Goal: Task Accomplishment & Management: Complete application form

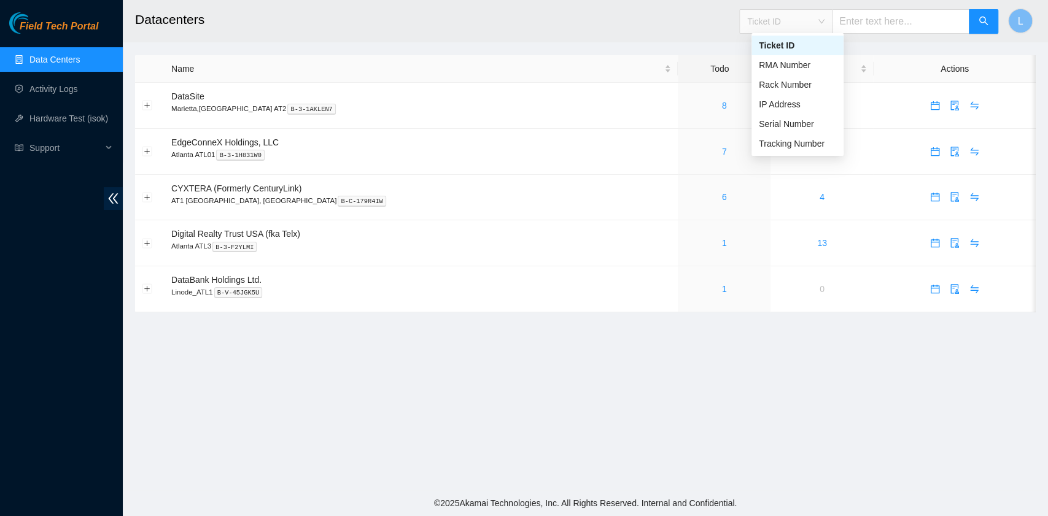
click at [824, 26] on span "Ticket ID" at bounding box center [785, 21] width 77 height 18
click at [812, 149] on div "Tracking Number" at bounding box center [796, 144] width 77 height 14
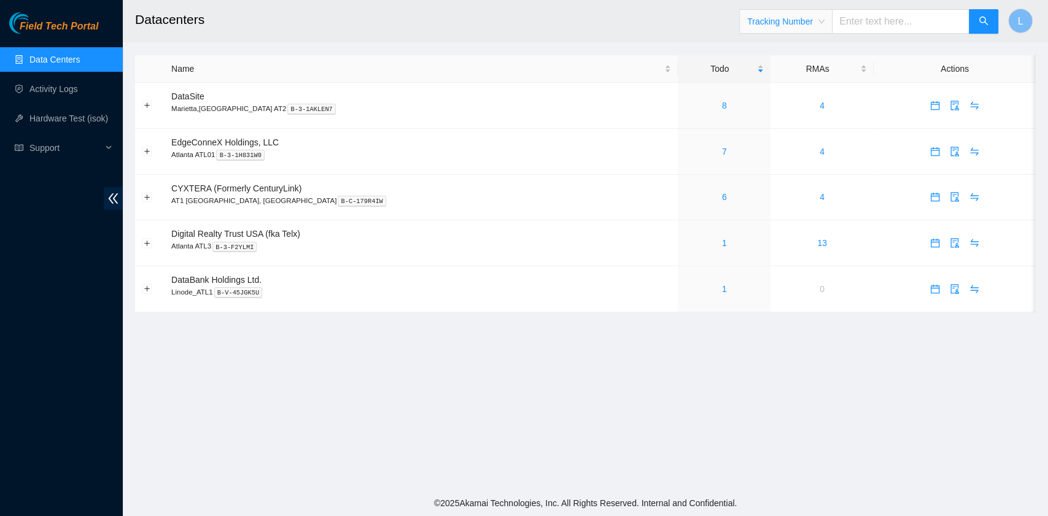
click at [868, 23] on input "text" at bounding box center [900, 21] width 137 height 25
type input "463470051380"
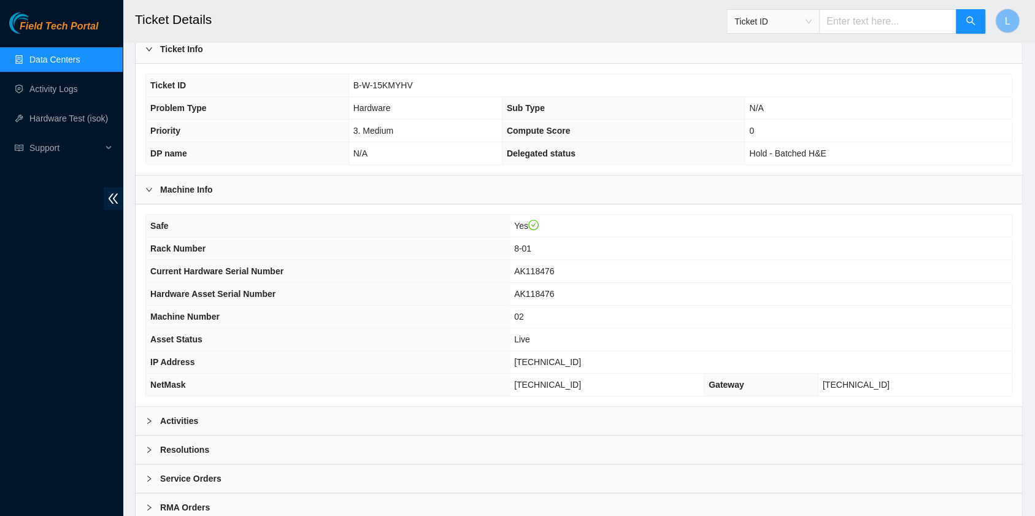
scroll to position [310, 0]
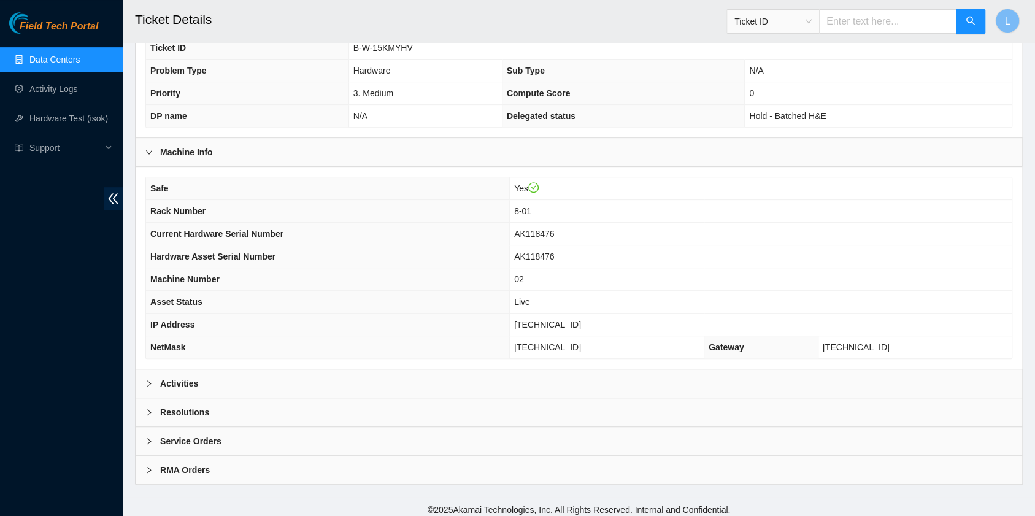
click at [145, 380] on icon "right" at bounding box center [148, 383] width 7 height 7
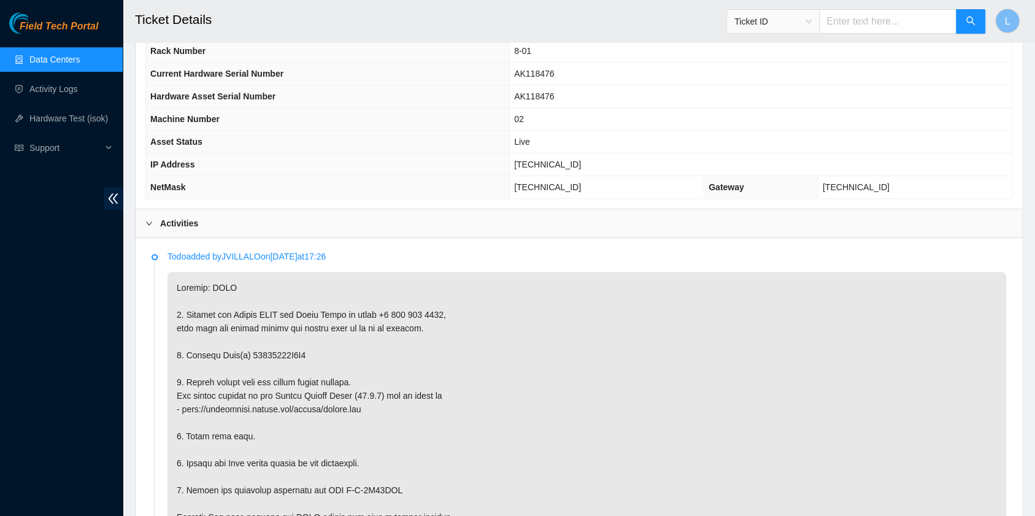
scroll to position [474, 0]
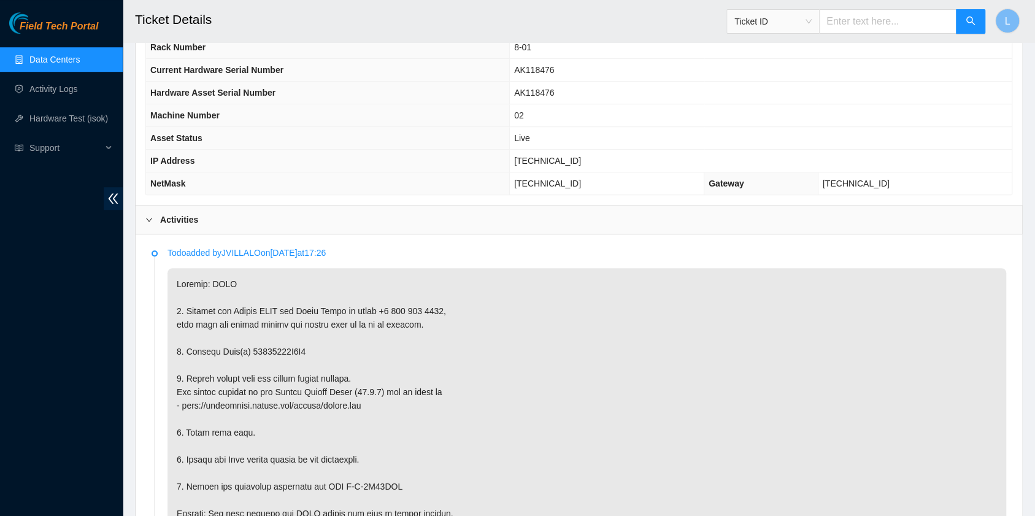
click at [812, 20] on span "Ticket ID" at bounding box center [773, 21] width 77 height 18
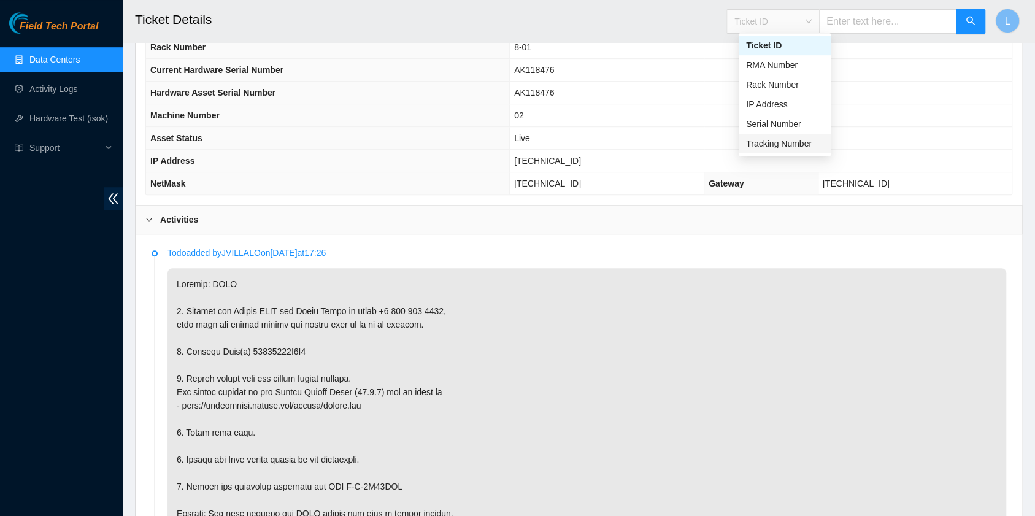
click at [787, 145] on div "Tracking Number" at bounding box center [784, 144] width 77 height 14
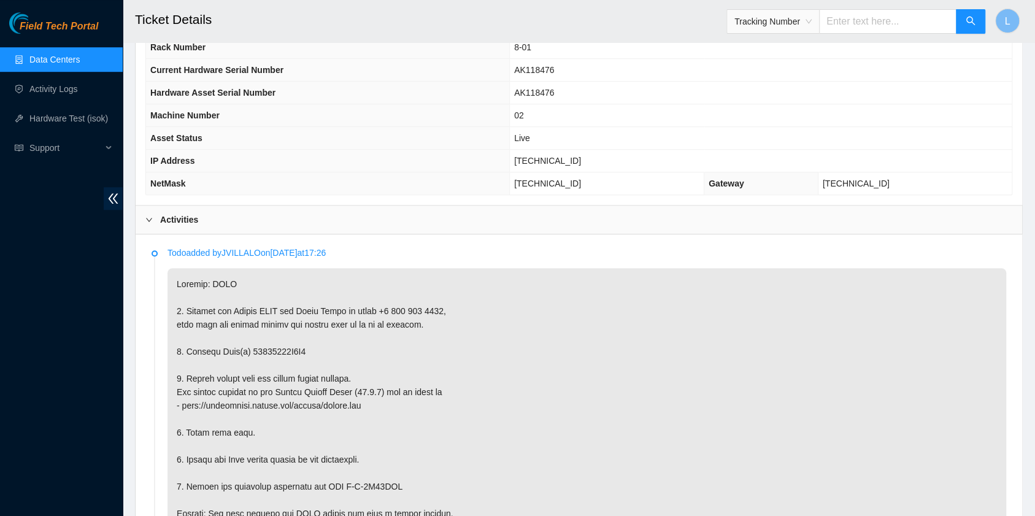
click at [859, 24] on input "text" at bounding box center [887, 21] width 137 height 25
type input "473465216049"
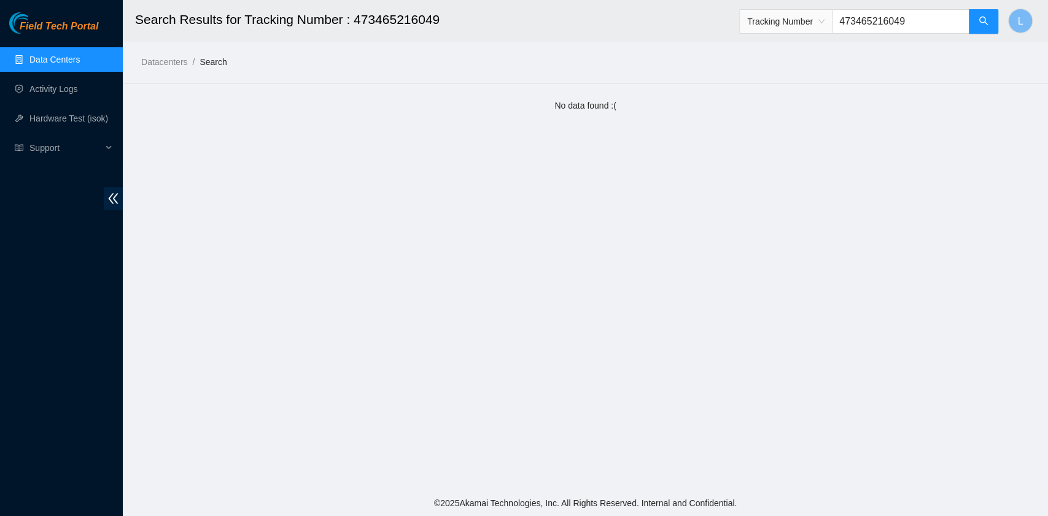
click at [866, 18] on input "473465216049" at bounding box center [900, 21] width 137 height 25
type input "473665216049"
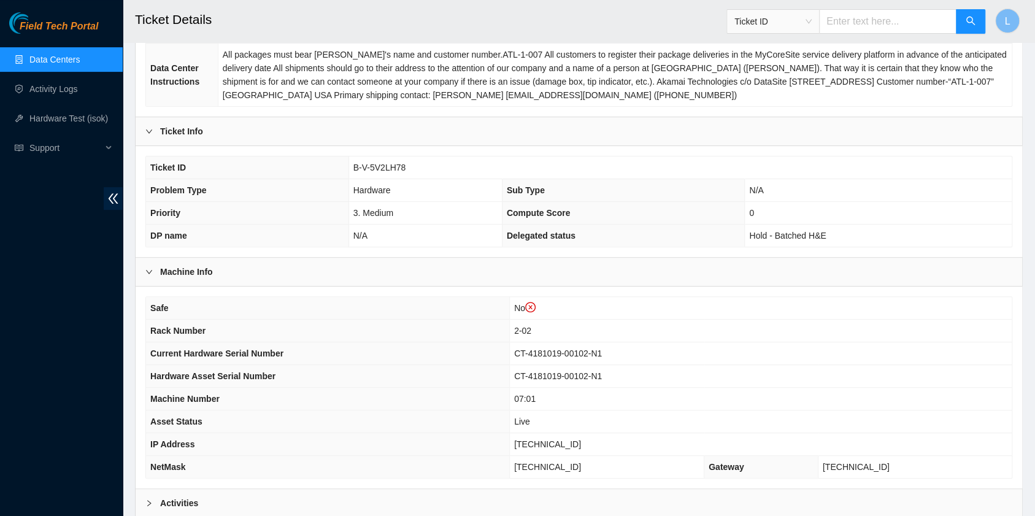
scroll to position [245, 0]
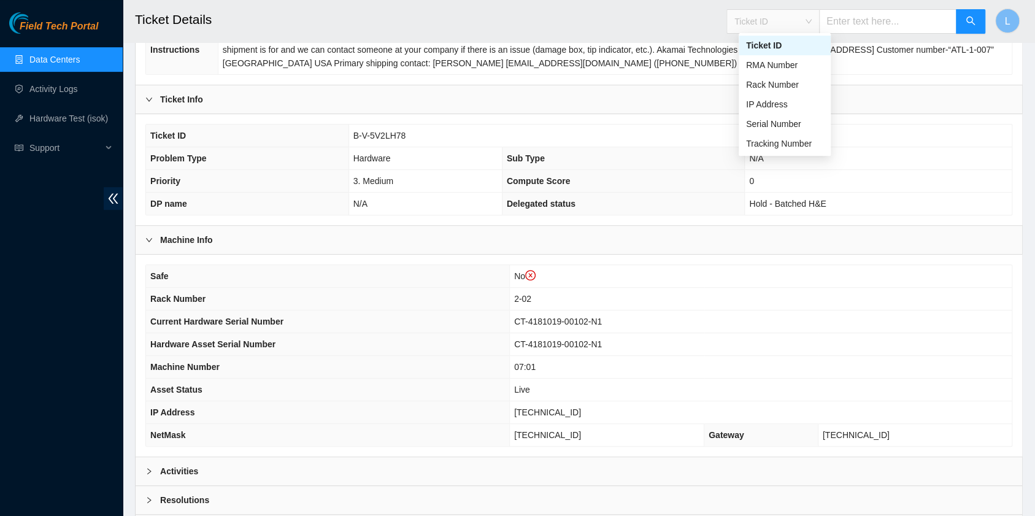
click at [819, 14] on div "Ticket ID" at bounding box center [773, 22] width 92 height 20
click at [779, 145] on div "Tracking Number" at bounding box center [784, 144] width 77 height 14
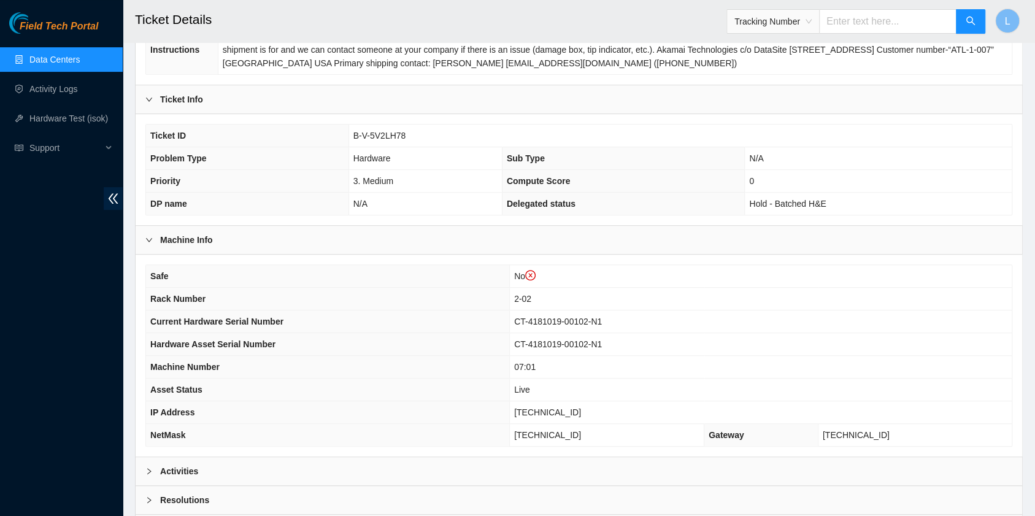
click at [875, 26] on input "text" at bounding box center [887, 21] width 137 height 25
type input "463470051324"
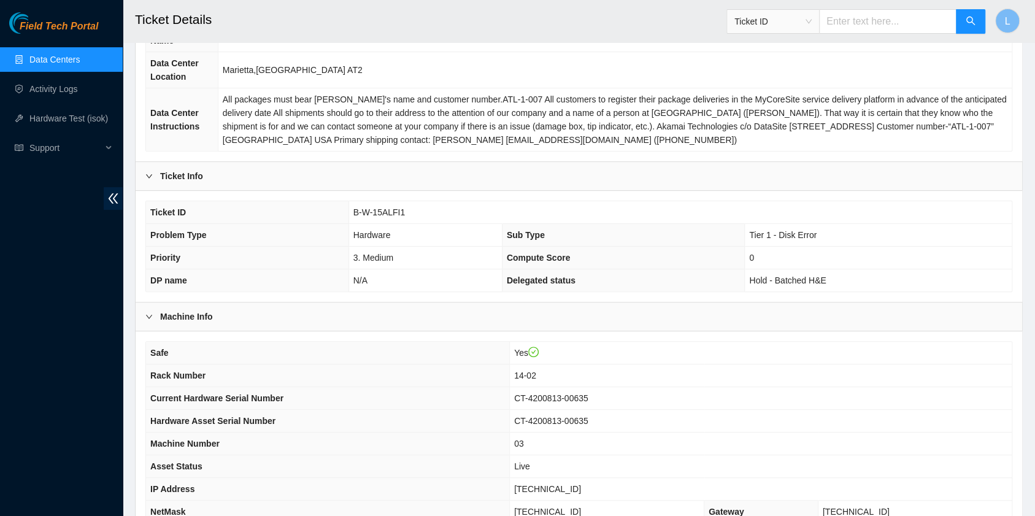
scroll to position [163, 0]
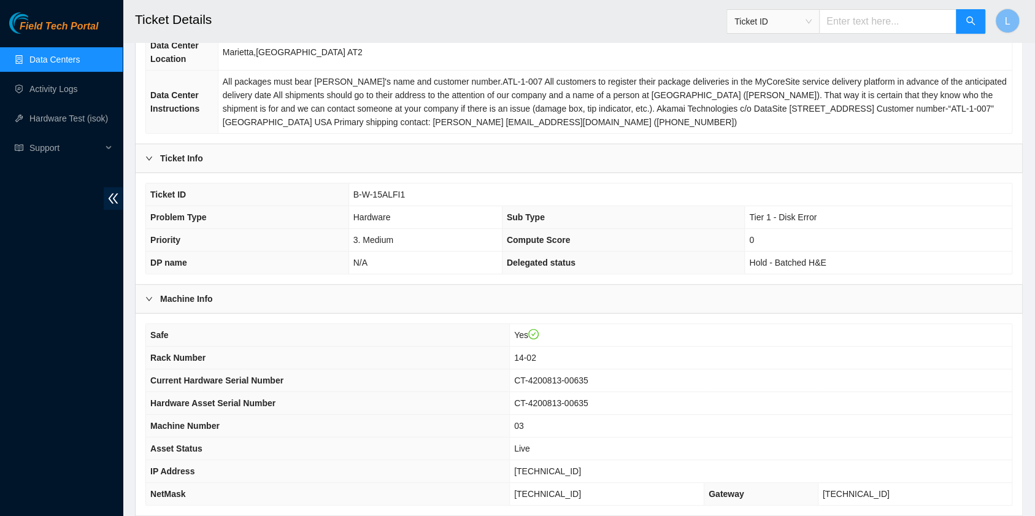
click at [812, 25] on span "Ticket ID" at bounding box center [773, 21] width 77 height 18
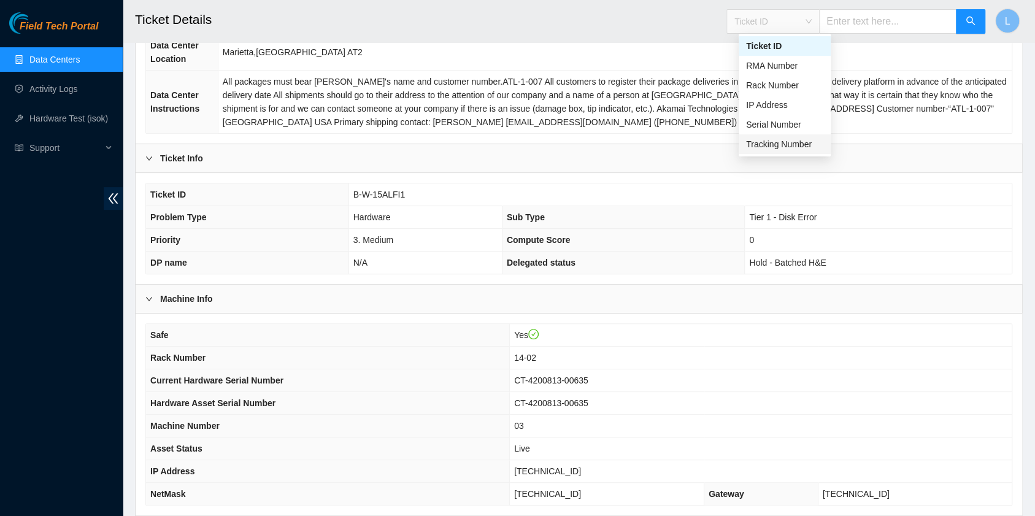
click at [768, 148] on div "Tracking Number" at bounding box center [784, 144] width 77 height 14
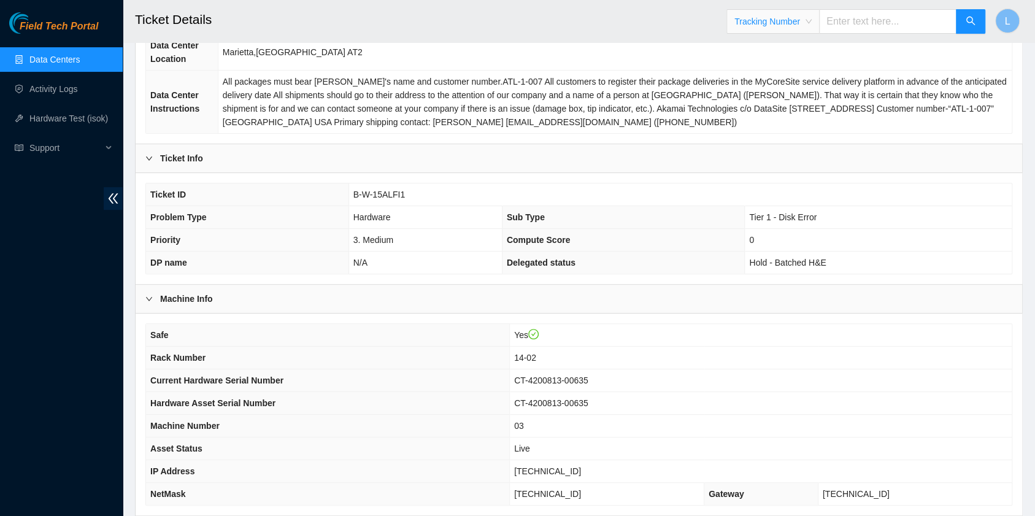
click at [842, 21] on input "text" at bounding box center [887, 21] width 137 height 25
type input "463470051508"
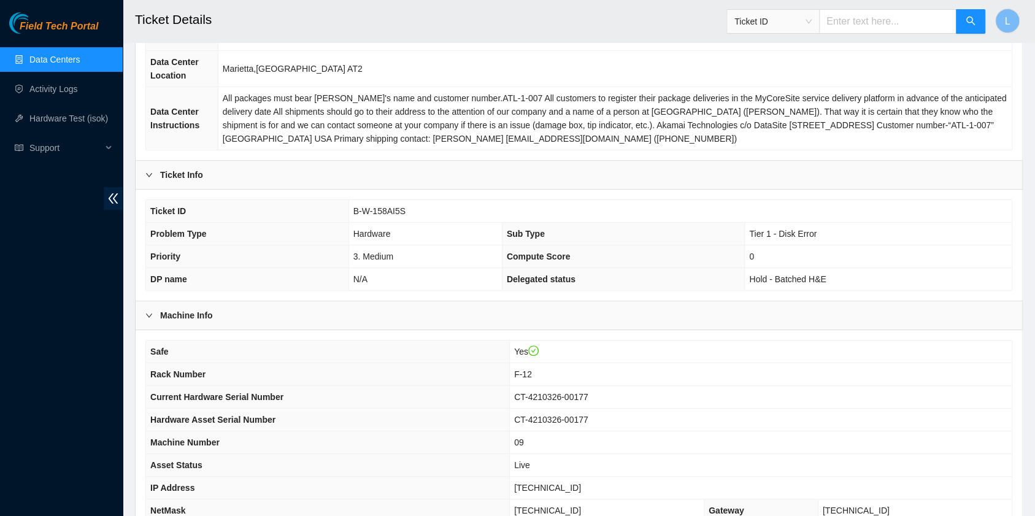
scroll to position [163, 0]
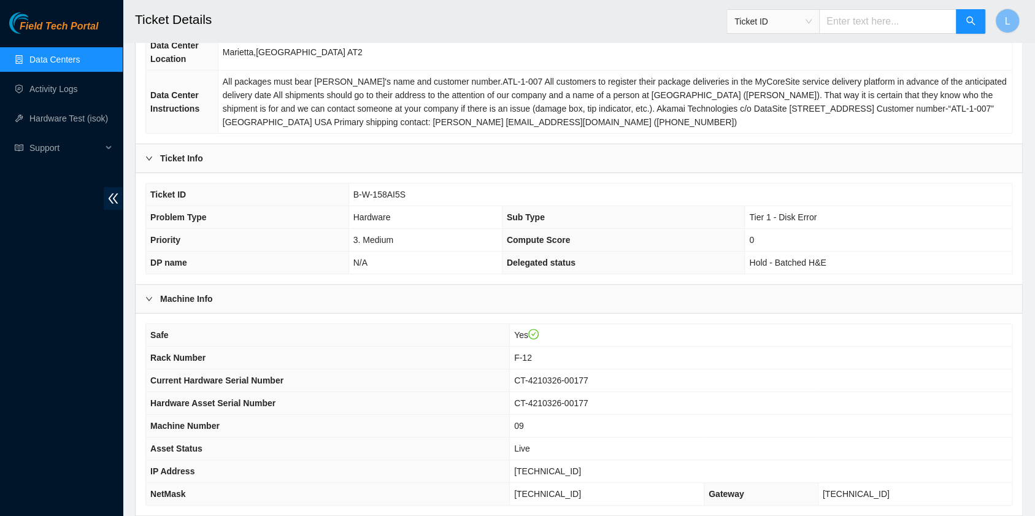
click at [67, 62] on link "Data Centers" at bounding box center [54, 60] width 50 height 10
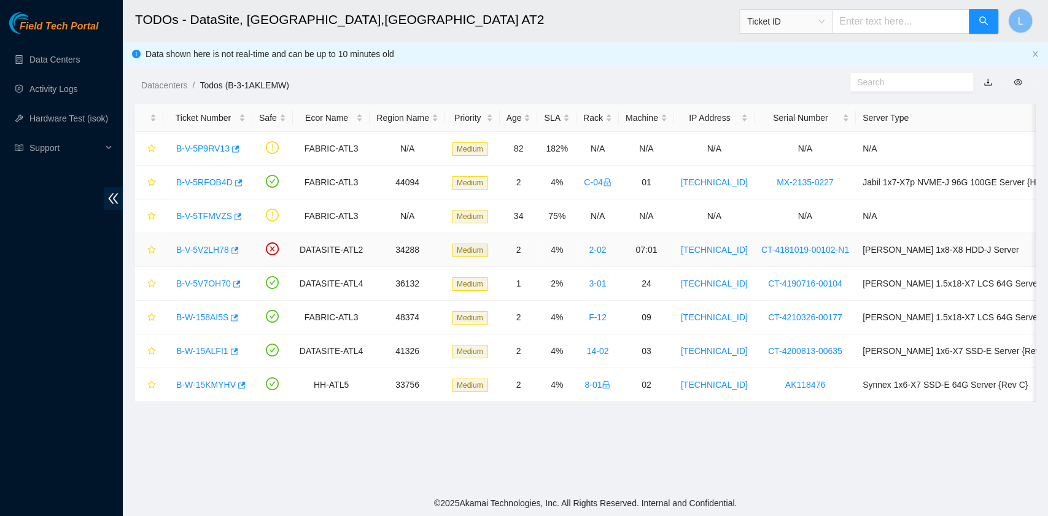
click at [195, 252] on link "B-V-5V2LH78" at bounding box center [202, 250] width 53 height 10
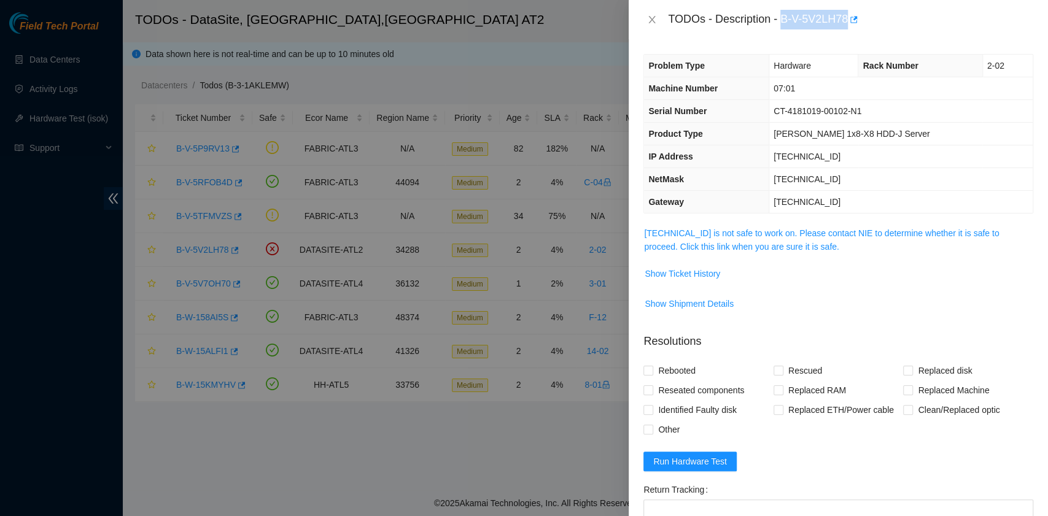
drag, startPoint x: 782, startPoint y: 20, endPoint x: 848, endPoint y: 28, distance: 66.8
click at [848, 28] on div "TODOs - Description - B-V-5V2LH78" at bounding box center [850, 20] width 365 height 20
copy div "B-V-5V2LH78"
click at [764, 249] on link "23.67.255.215 is not safe to work on. Please contact NIE to determine whether i…" at bounding box center [821, 239] width 355 height 23
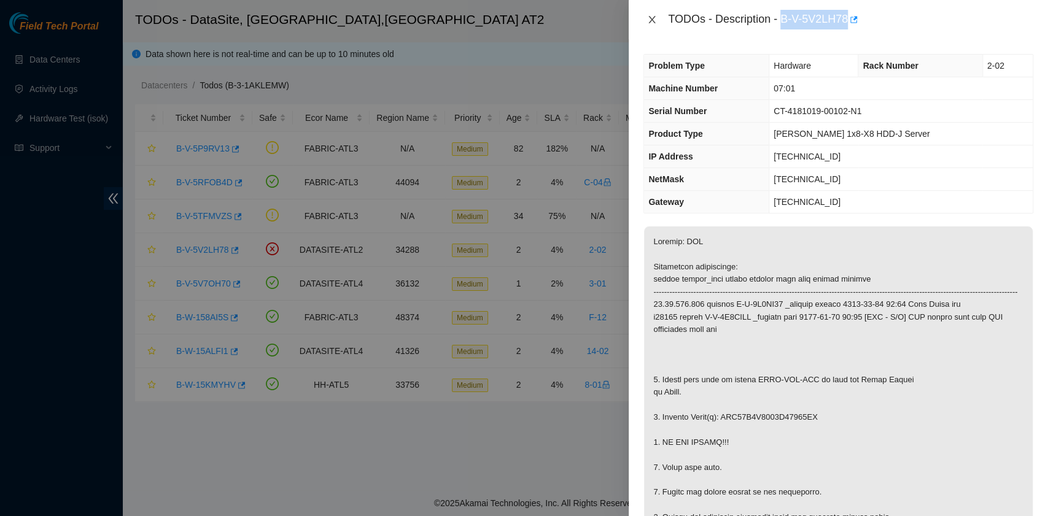
click at [650, 20] on icon "close" at bounding box center [652, 20] width 10 height 10
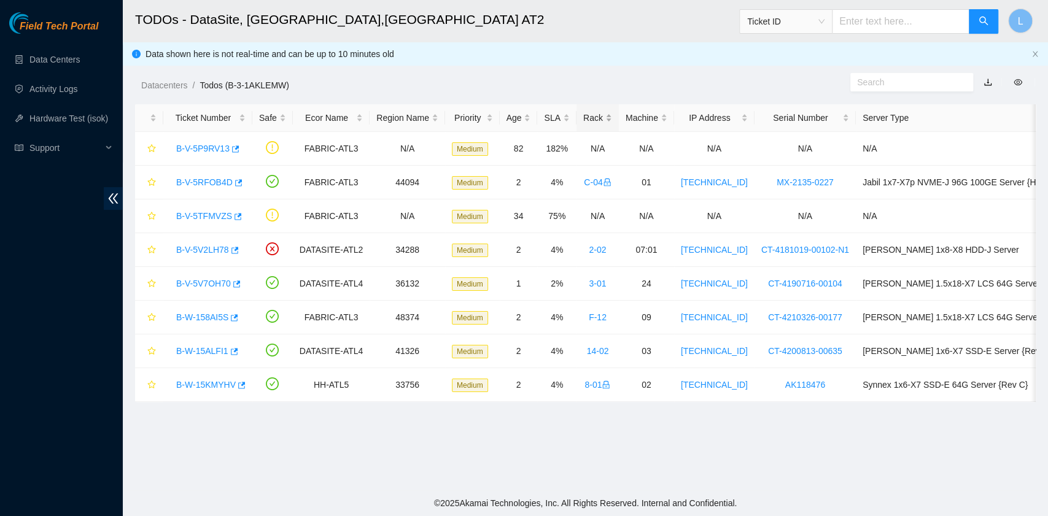
click at [584, 118] on div "Rack" at bounding box center [597, 118] width 29 height 14
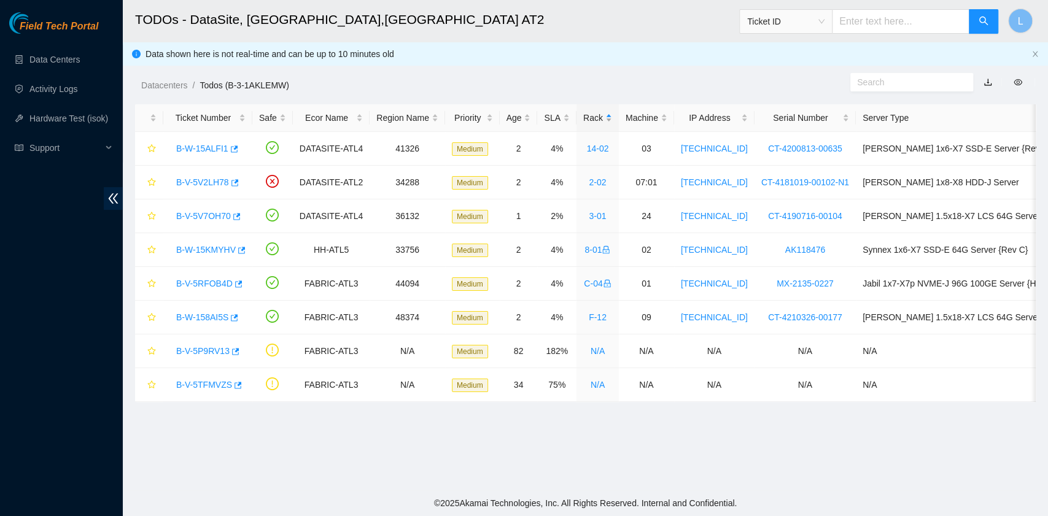
click at [584, 118] on div "Rack" at bounding box center [597, 118] width 29 height 14
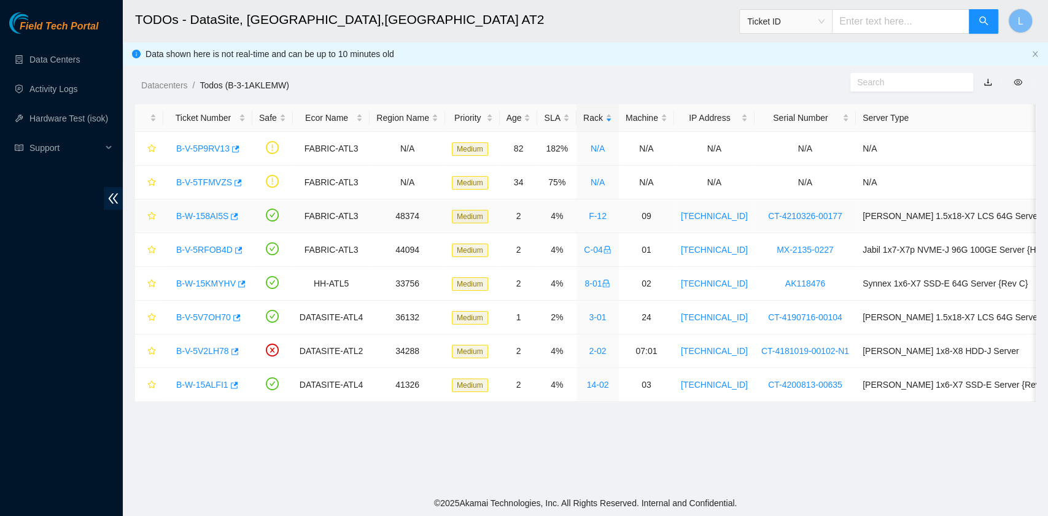
click at [199, 215] on link "B-W-158AI5S" at bounding box center [202, 216] width 52 height 10
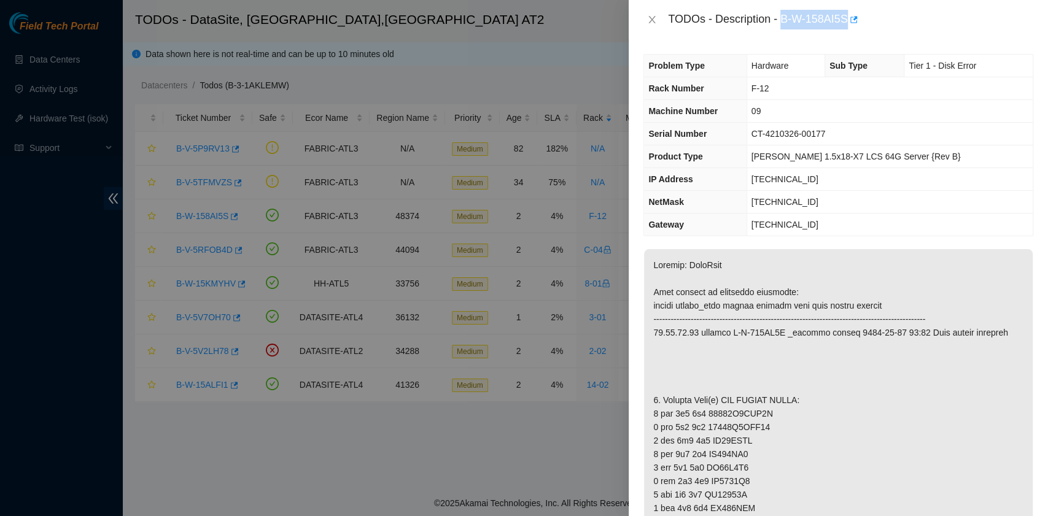
drag, startPoint x: 781, startPoint y: 23, endPoint x: 846, endPoint y: 26, distance: 65.1
click at [846, 26] on div "TODOs - Description - B-W-158AI5S" at bounding box center [850, 20] width 365 height 20
copy div "B-W-158AI5S"
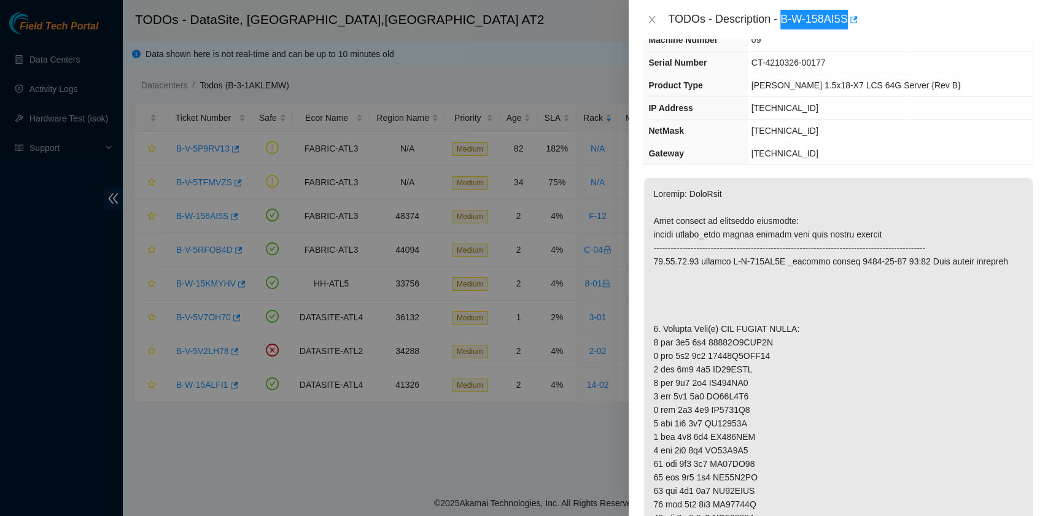
scroll to position [245, 0]
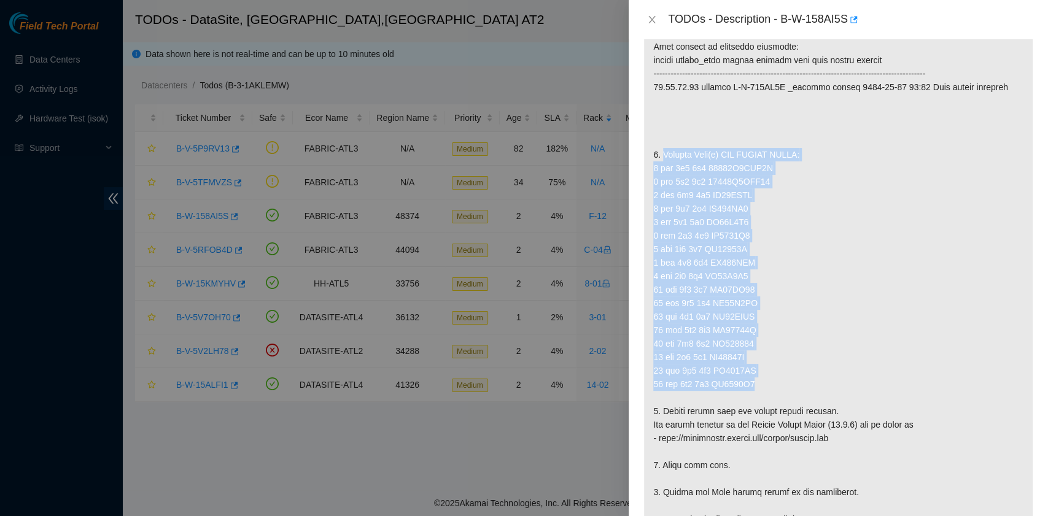
drag, startPoint x: 662, startPoint y: 153, endPoint x: 782, endPoint y: 382, distance: 258.0
click at [782, 382] on p at bounding box center [838, 445] width 388 height 882
copy p "Replace Disk(s) NOT LISTED BELOW: 1 sda 0x0 0x0 21032C8BDB7A 2 sdb 0x0 0x0 2103…"
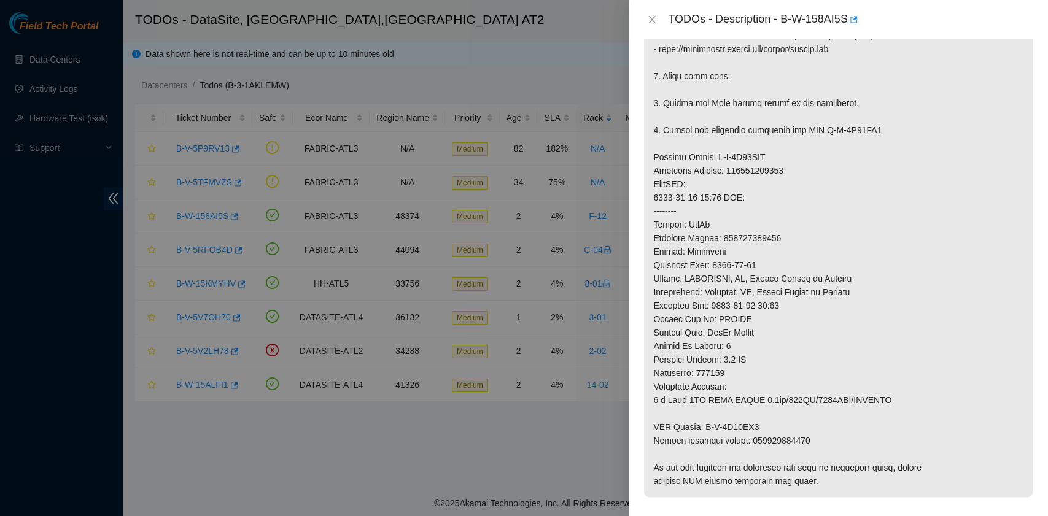
scroll to position [654, 0]
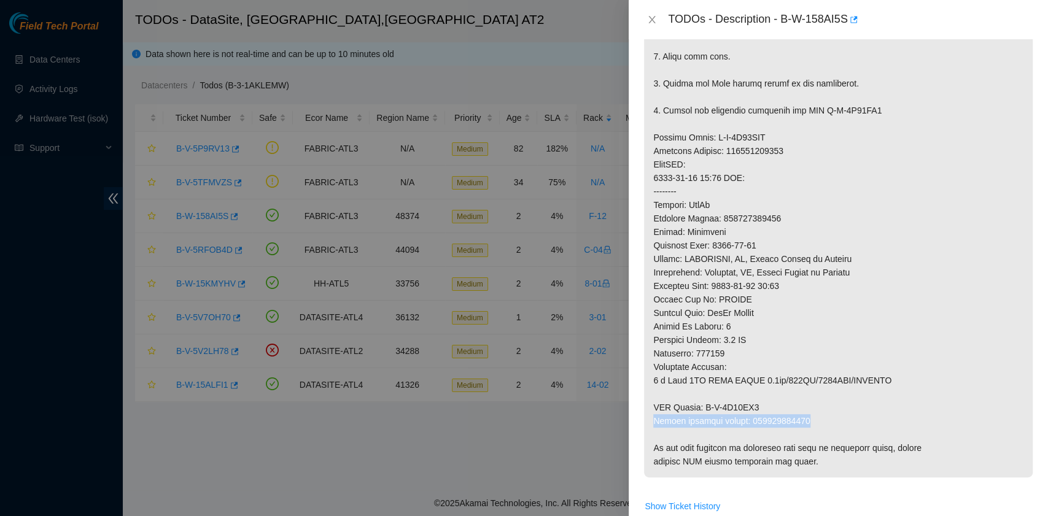
drag, startPoint x: 654, startPoint y: 415, endPoint x: 806, endPoint y: 418, distance: 152.2
click at [806, 418] on p at bounding box center [838, 36] width 388 height 882
copy p "Return tracking number: 463470051519"
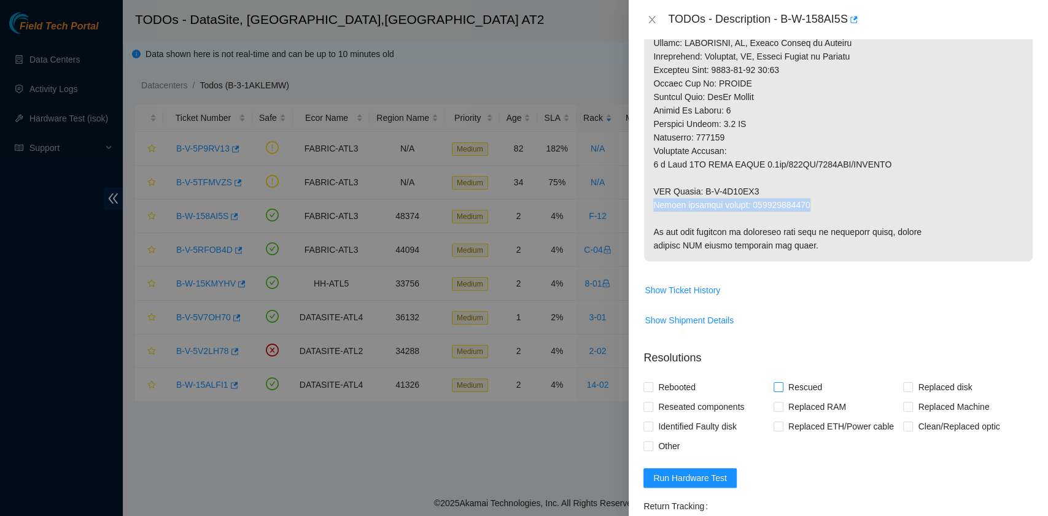
scroll to position [900, 0]
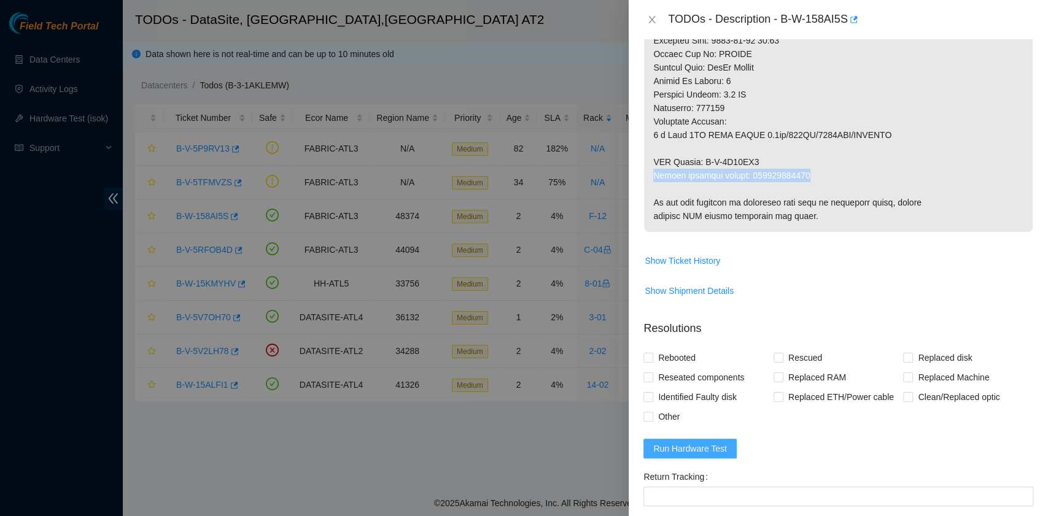
click at [693, 444] on span "Run Hardware Test" at bounding box center [690, 449] width 74 height 14
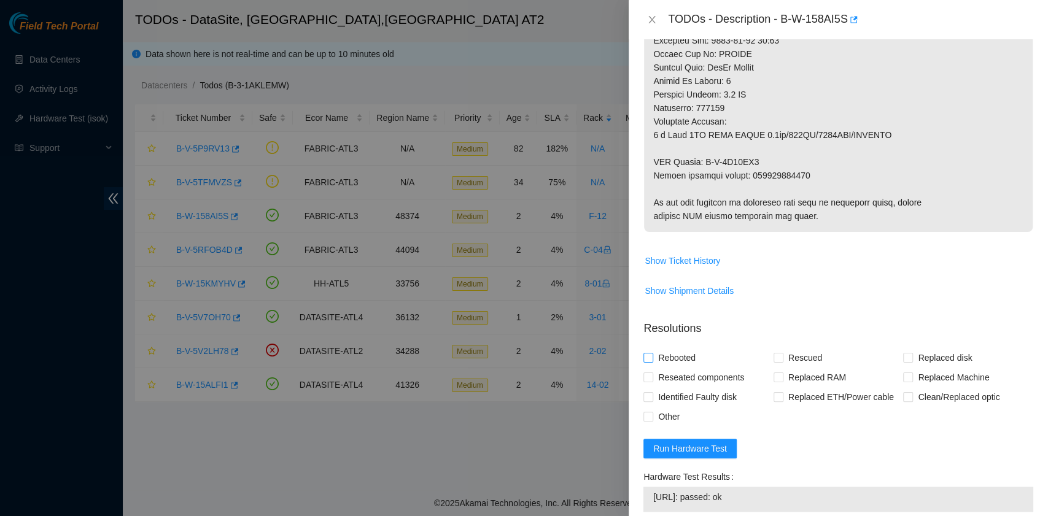
click at [686, 357] on span "Rebooted" at bounding box center [676, 358] width 47 height 20
click at [652, 357] on input "Rebooted" at bounding box center [647, 357] width 9 height 9
checkbox input "true"
click at [783, 358] on span "Rescued" at bounding box center [805, 358] width 44 height 20
click at [779, 358] on input "Rescued" at bounding box center [777, 357] width 9 height 9
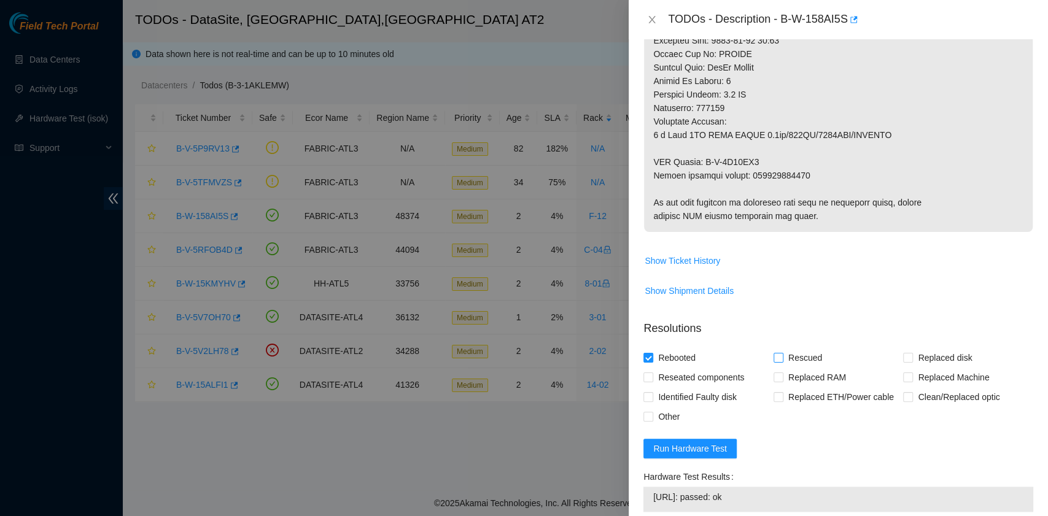
checkbox input "true"
click at [913, 352] on span "Replaced disk" at bounding box center [945, 358] width 64 height 20
click at [906, 353] on input "Replaced disk" at bounding box center [907, 357] width 9 height 9
checkbox input "true"
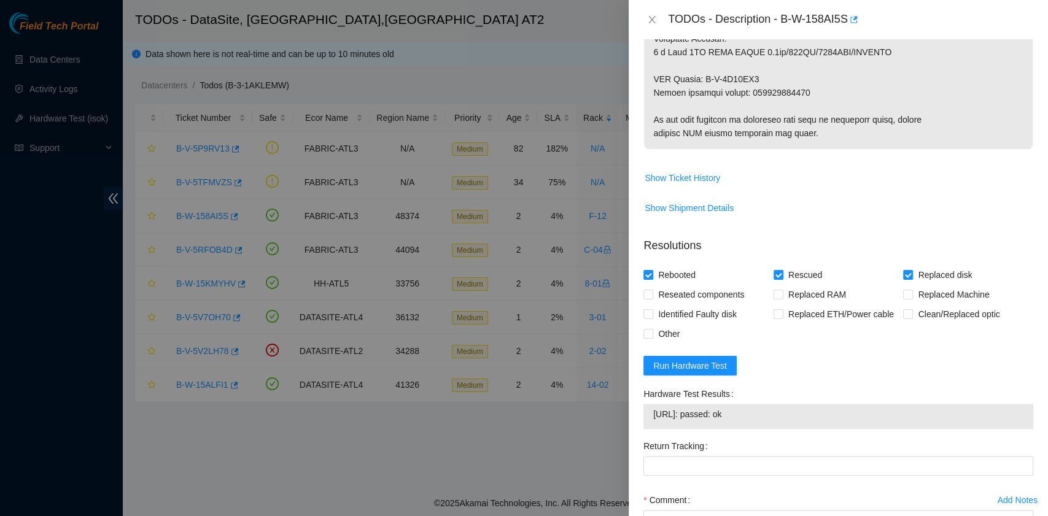
scroll to position [1092, 0]
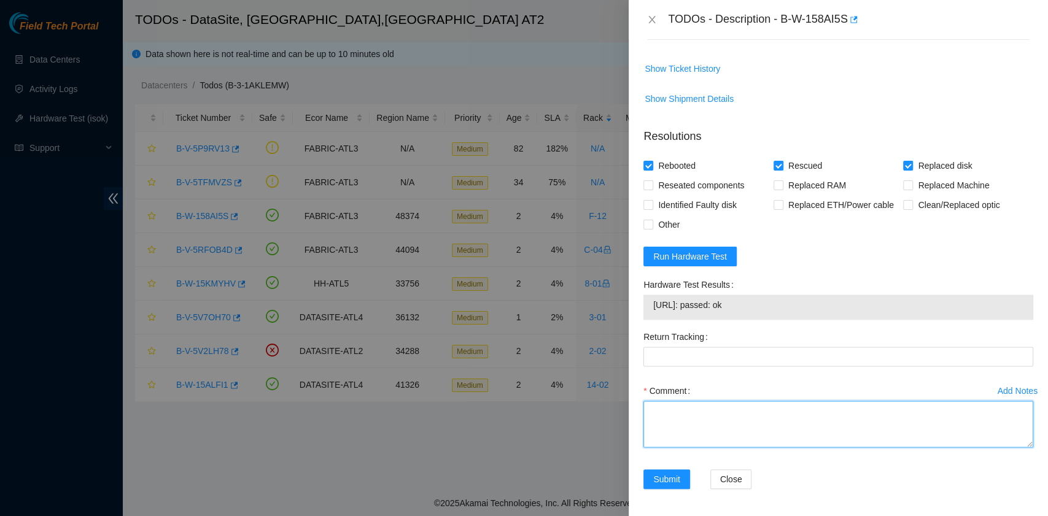
click at [730, 433] on textarea "Comment" at bounding box center [838, 424] width 390 height 47
paste textarea "B-W-158AI5S rack# F-12 machine# 09 Replaced disk WS20CNKR with Z1Z7KQ7G Return …"
drag, startPoint x: 810, startPoint y: 420, endPoint x: 758, endPoint y: 417, distance: 51.6
click at [758, 417] on textarea "B-W-158AI5S rack# F-12 machine# 09 Replaced disk WS20CNKR with Z1Z7KQ7G Return …" at bounding box center [838, 424] width 390 height 47
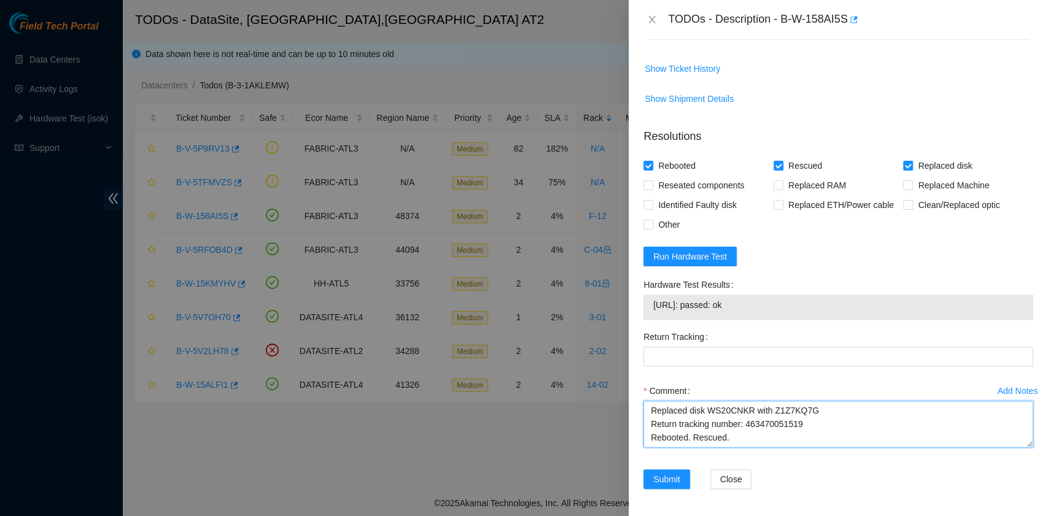
click at [749, 415] on textarea "B-W-158AI5S rack# F-12 machine# 09 Replaced disk WS20CNKR with Z1Z7KQ7G Return …" at bounding box center [838, 424] width 390 height 47
drag, startPoint x: 743, startPoint y: 415, endPoint x: 799, endPoint y: 414, distance: 55.9
click at [799, 414] on textarea "B-W-158AI5S rack# F-12 machine# 09 Replaced disk WS20CNKR with Z1Z7KQ7G Return …" at bounding box center [838, 424] width 390 height 47
type textarea "B-W-158AI5S rack# F-12 machine# 09 Replaced disk WS20CNKR with Z1Z7KQ7G Return …"
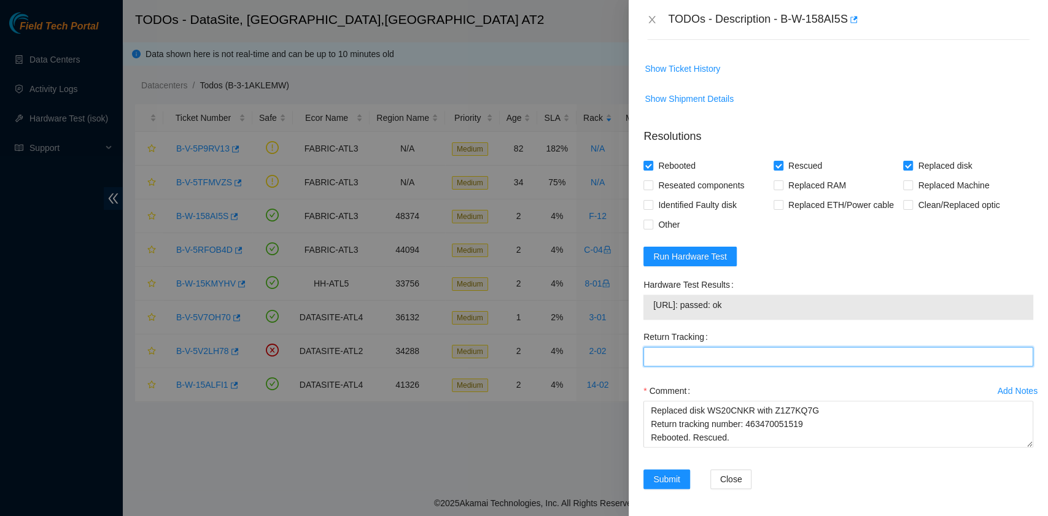
click at [741, 355] on Tracking "Return Tracking" at bounding box center [838, 357] width 390 height 20
paste Tracking "463470051519"
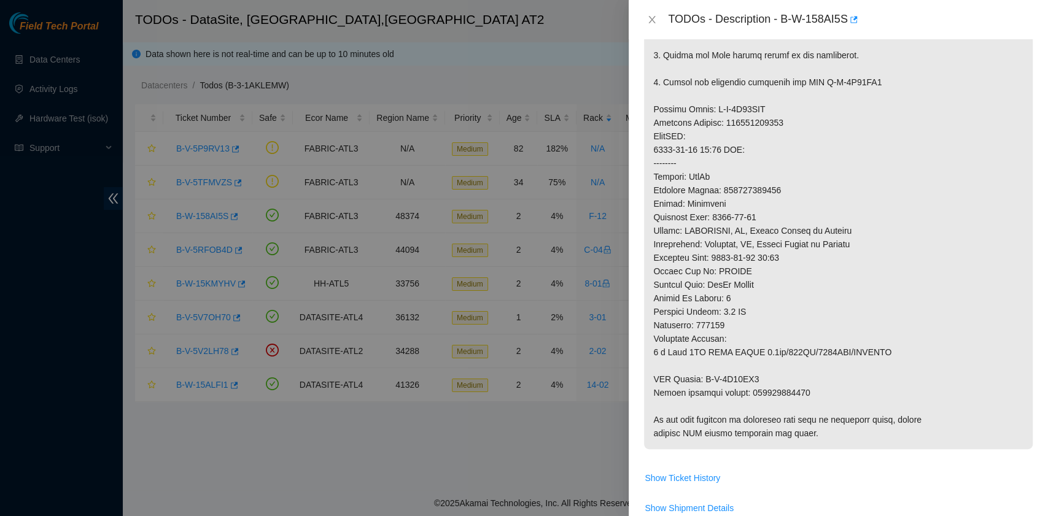
scroll to position [1010, 0]
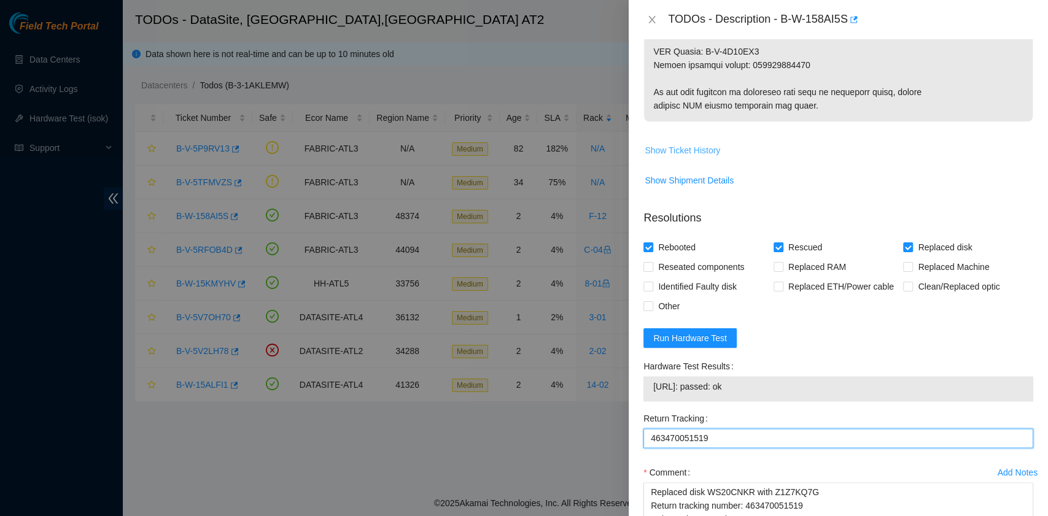
type Tracking "463470051519"
click at [701, 150] on span "Show Ticket History" at bounding box center [681, 151] width 75 height 14
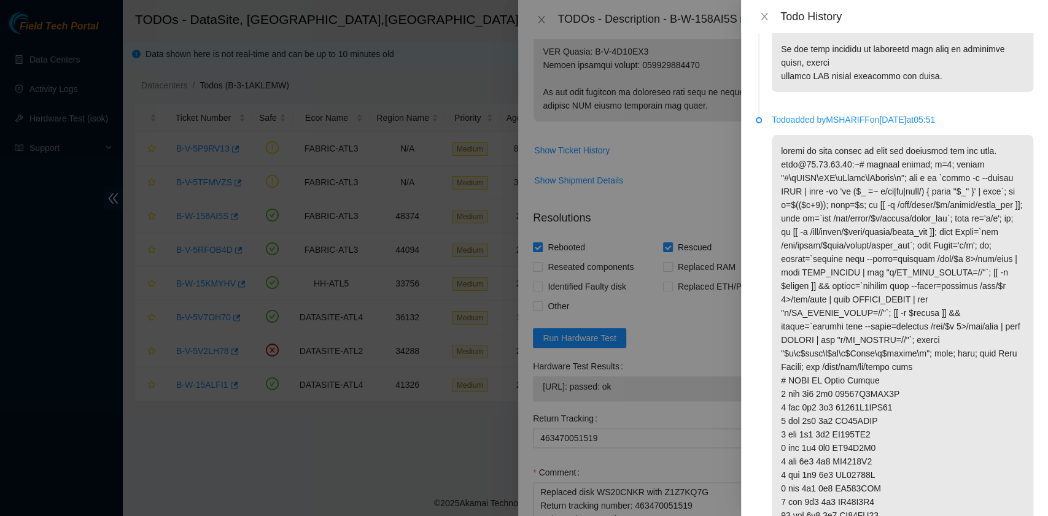
scroll to position [2424, 0]
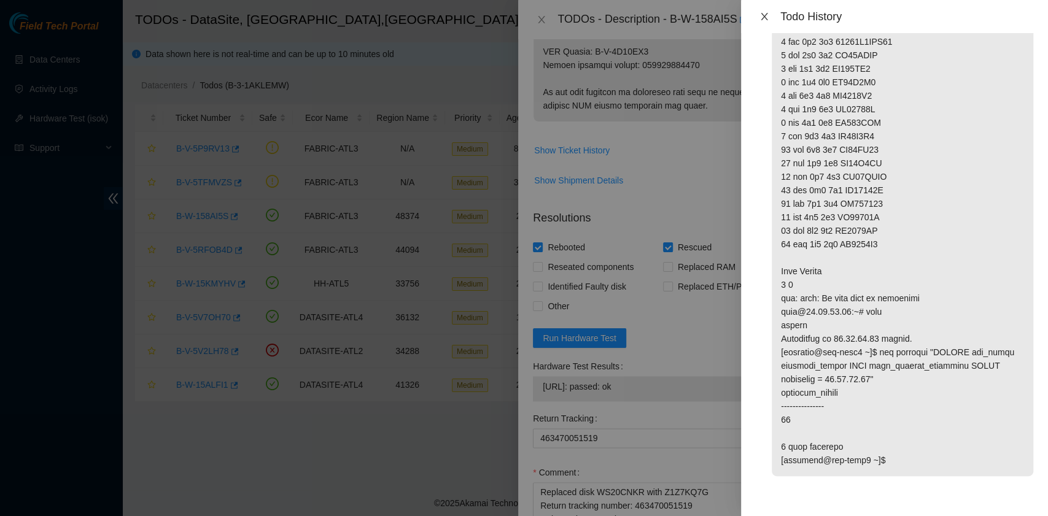
click at [763, 11] on button "Close" at bounding box center [763, 17] width 17 height 12
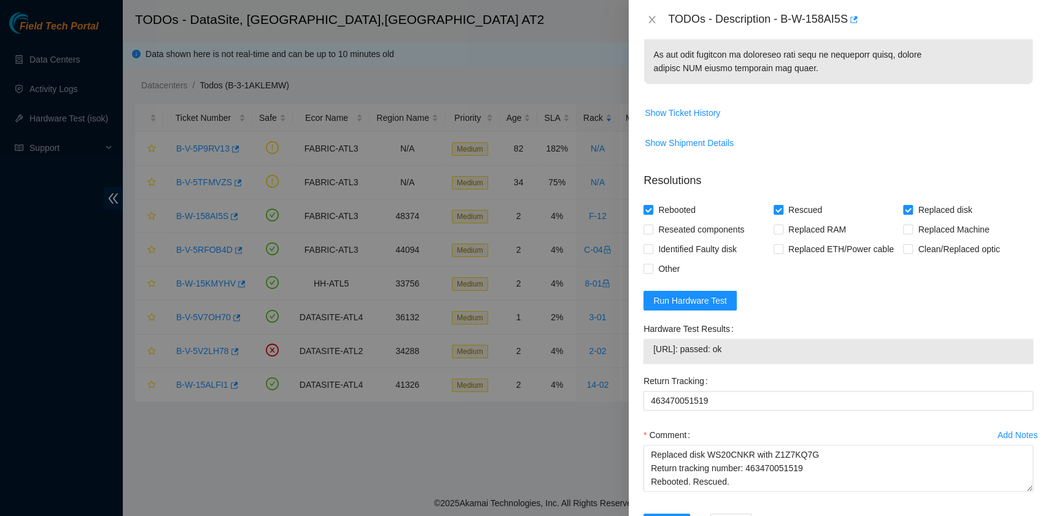
scroll to position [1092, 0]
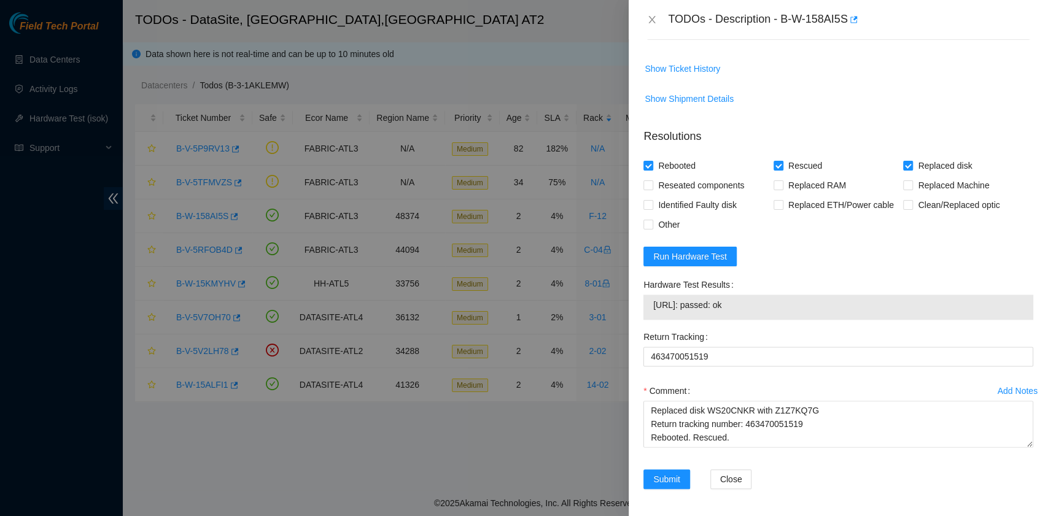
drag, startPoint x: 747, startPoint y: 309, endPoint x: 648, endPoint y: 314, distance: 99.6
click at [648, 314] on div "23.63.85.39: passed: ok" at bounding box center [838, 307] width 390 height 25
copy tbody "23.63.85.39: passed: ok"
click at [680, 439] on textarea "B-W-158AI5S rack# F-12 machine# 09 Replaced disk WS20CNKR with Z1Z7KQ7G Return …" at bounding box center [838, 424] width 390 height 47
paste textarea "23.63.85.39: passed: ok"
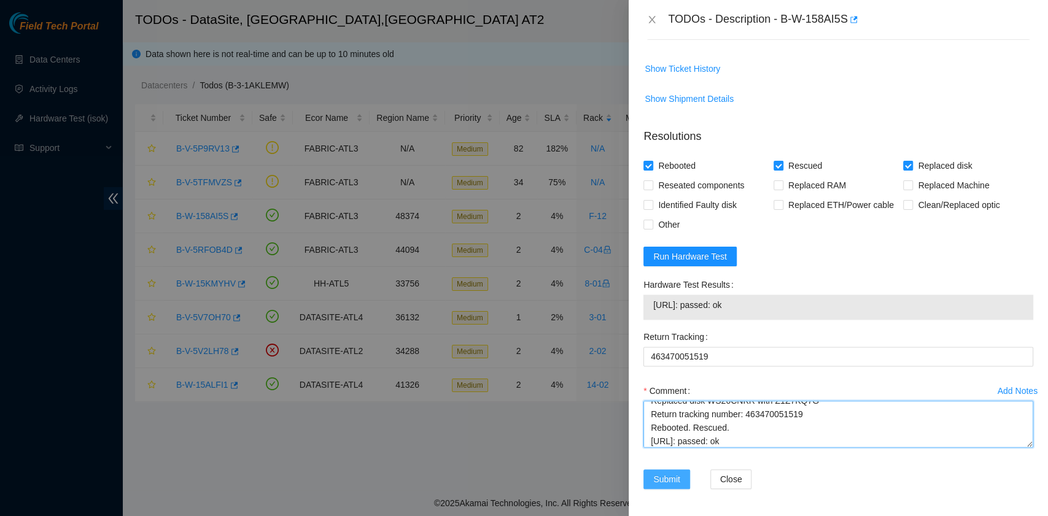
type textarea "B-W-158AI5S rack# F-12 machine# 09 Replaced disk WS20CNKR with Z1Z7KQ7G Return …"
click at [675, 478] on span "Submit" at bounding box center [666, 480] width 27 height 14
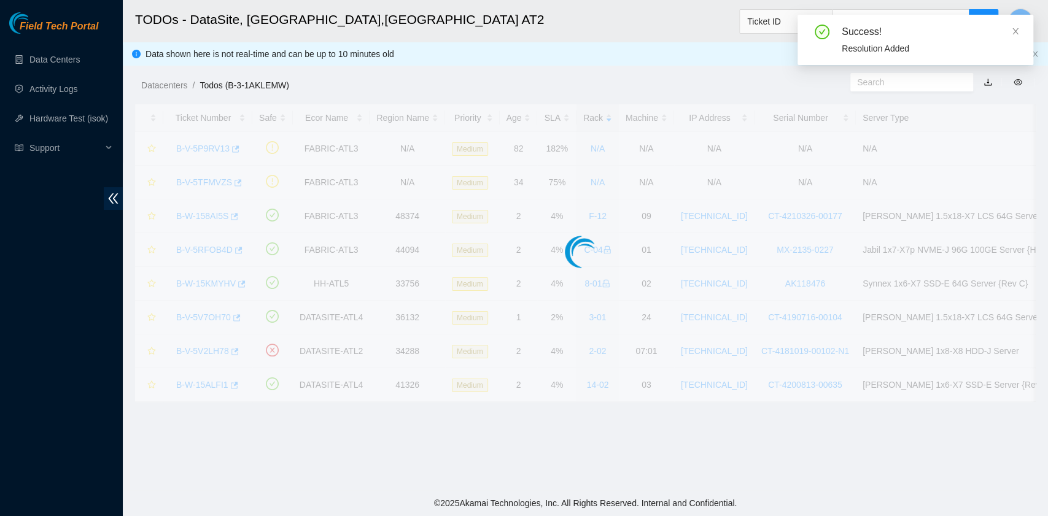
scroll to position [311, 0]
